Goal: Check status: Check status

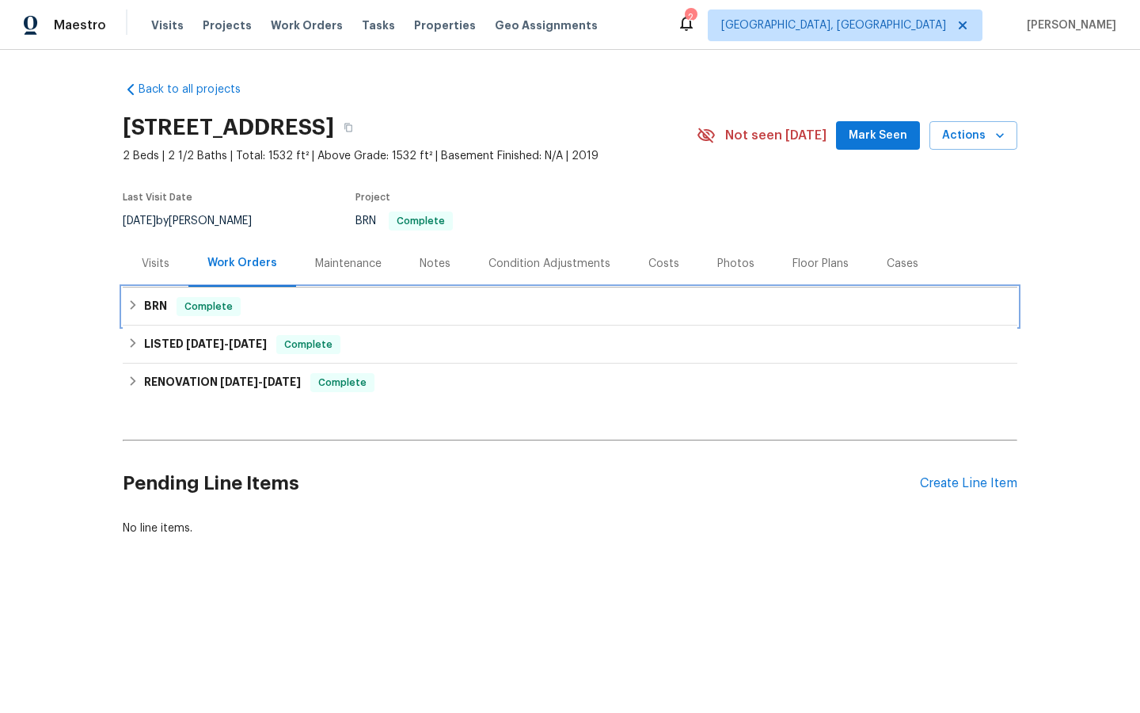
click at [196, 308] on span "Complete" at bounding box center [208, 307] width 61 height 16
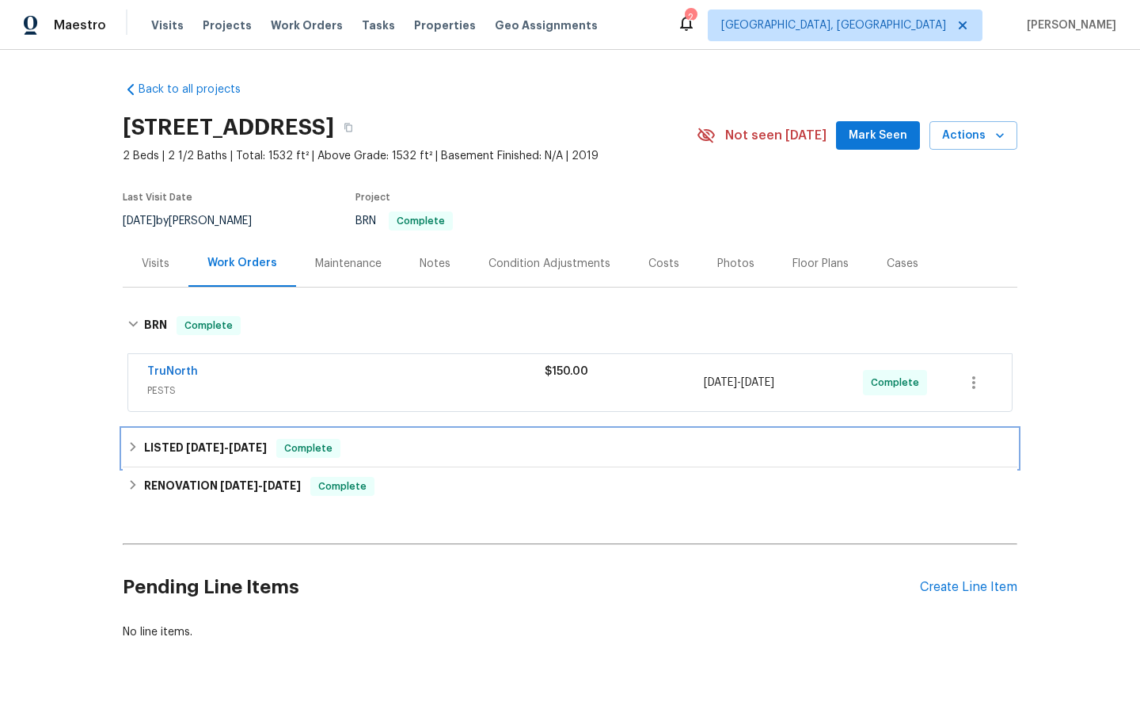
click at [315, 448] on span "Complete" at bounding box center [308, 448] width 61 height 16
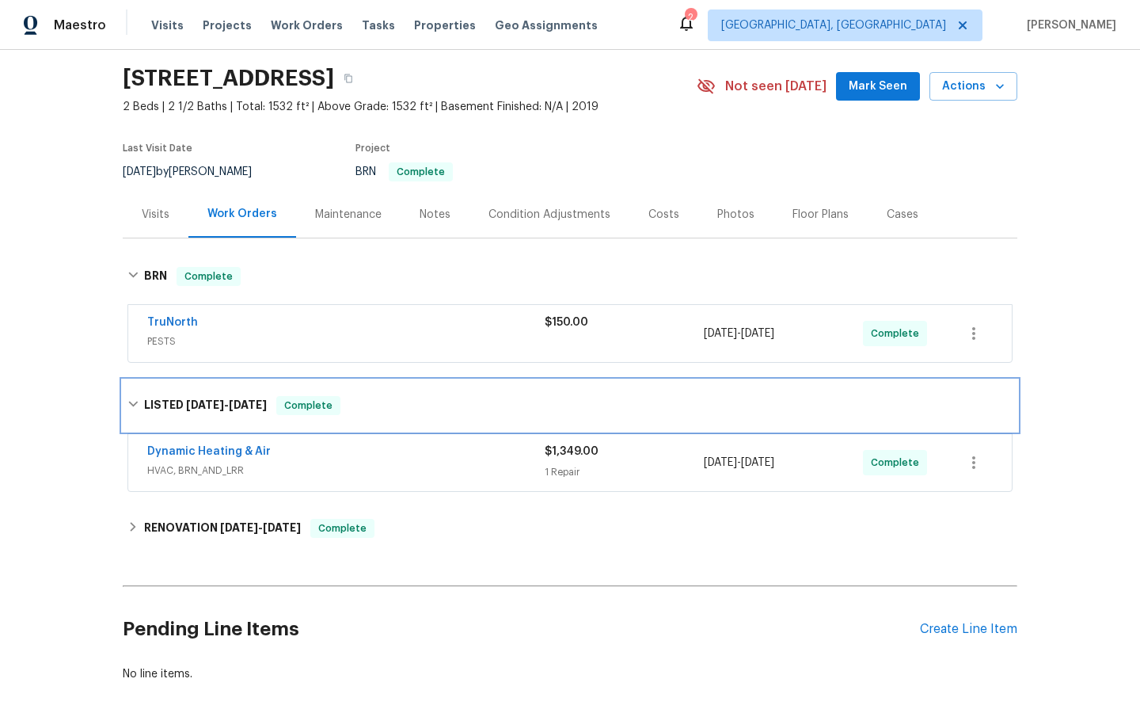
scroll to position [71, 0]
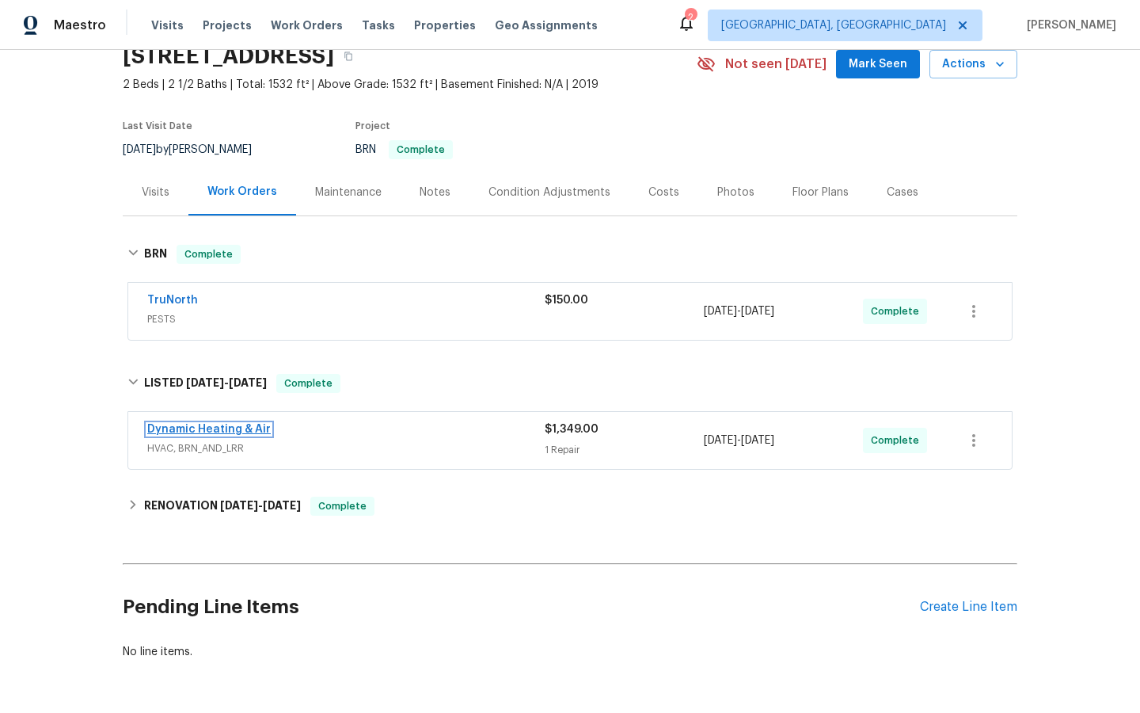
click at [173, 429] on link "Dynamic Heating & Air" at bounding box center [209, 429] width 124 height 11
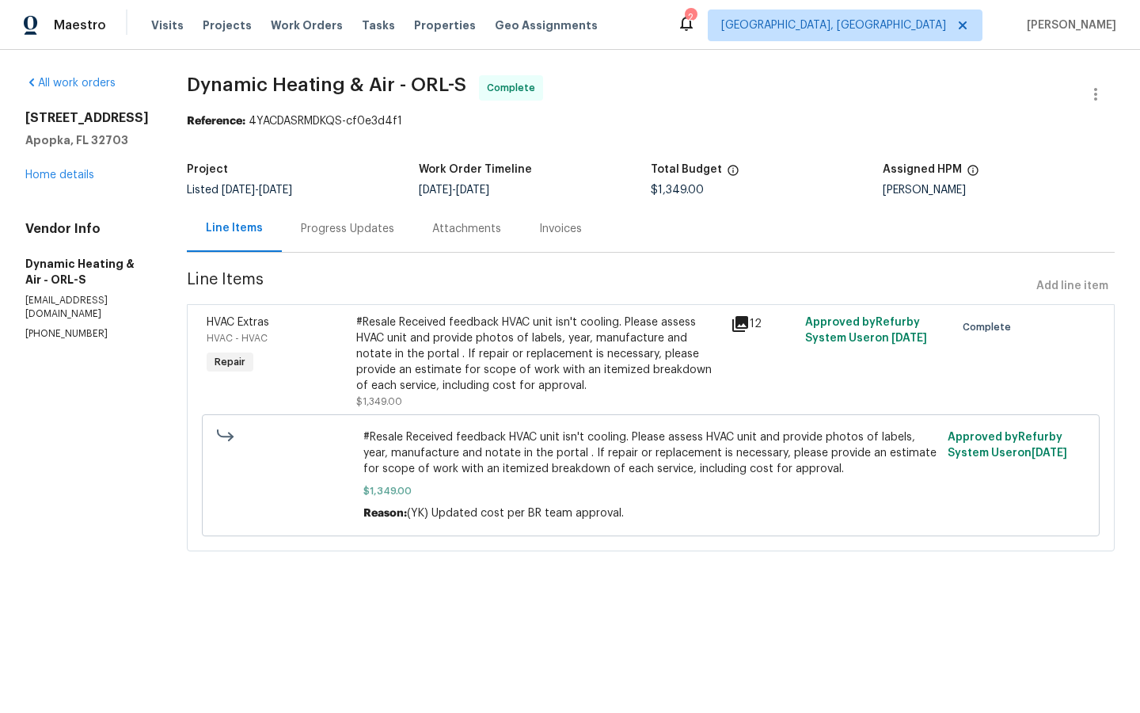
click at [356, 224] on div "Progress Updates" at bounding box center [347, 229] width 93 height 16
